Goal: Task Accomplishment & Management: Complete application form

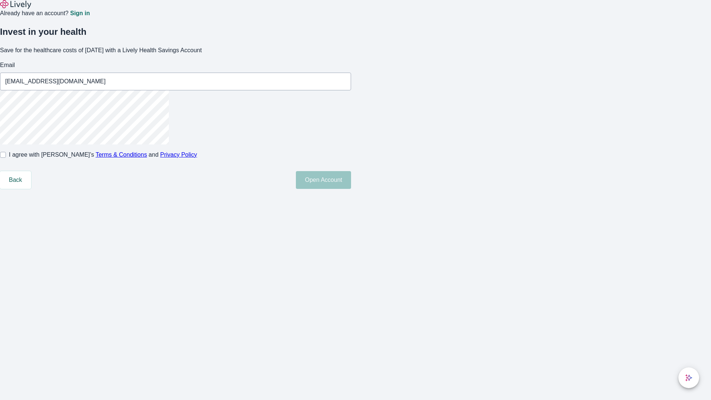
click at [6, 158] on input "I agree with Lively’s Terms & Conditions and Privacy Policy" at bounding box center [3, 155] width 6 height 6
checkbox input "true"
click at [351, 189] on button "Open Account" at bounding box center [323, 180] width 55 height 18
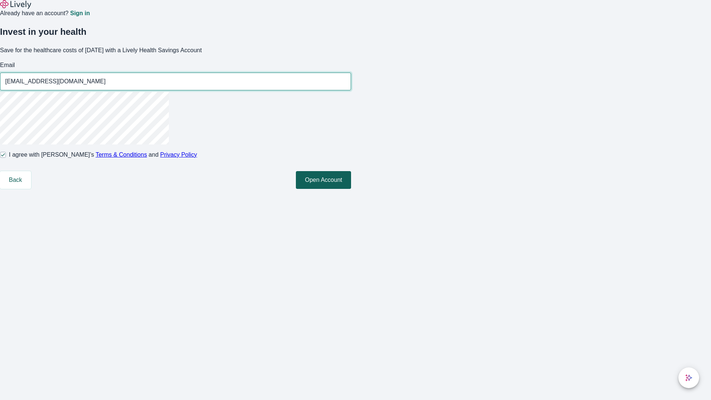
type input "[EMAIL_ADDRESS][DOMAIN_NAME]"
click at [6, 158] on input "I agree with Lively’s Terms & Conditions and Privacy Policy" at bounding box center [3, 155] width 6 height 6
checkbox input "false"
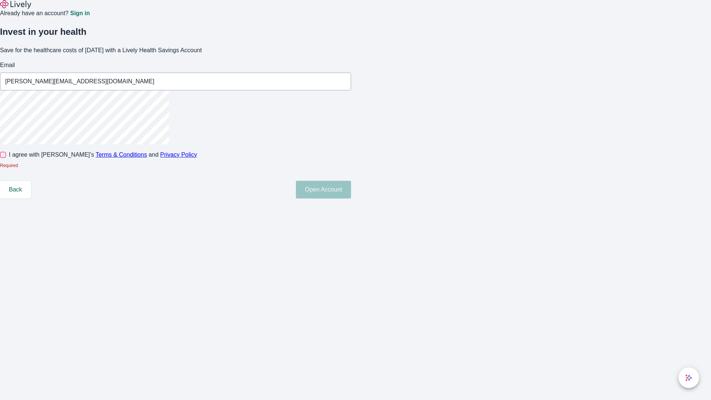
type input "[PERSON_NAME][EMAIL_ADDRESS][DOMAIN_NAME]"
click at [6, 158] on input "I agree with Lively’s Terms & Conditions and Privacy Policy" at bounding box center [3, 155] width 6 height 6
checkbox input "true"
click at [351, 189] on button "Open Account" at bounding box center [323, 180] width 55 height 18
